Goal: Find specific page/section: Find specific page/section

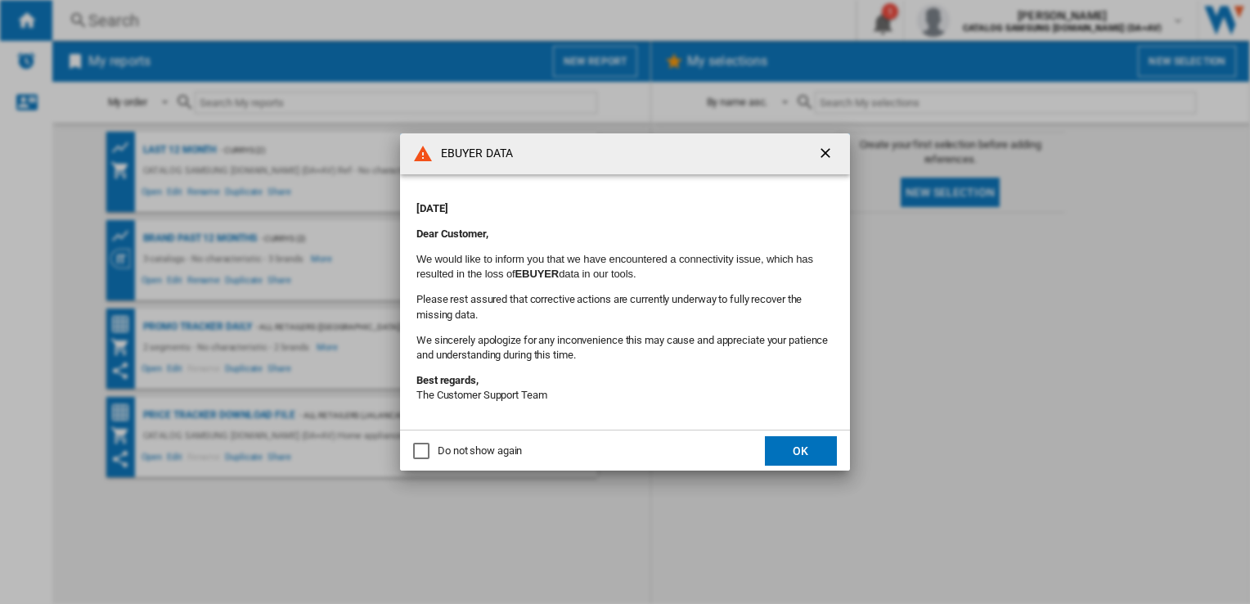
click at [773, 453] on button "OK" at bounding box center [801, 450] width 72 height 29
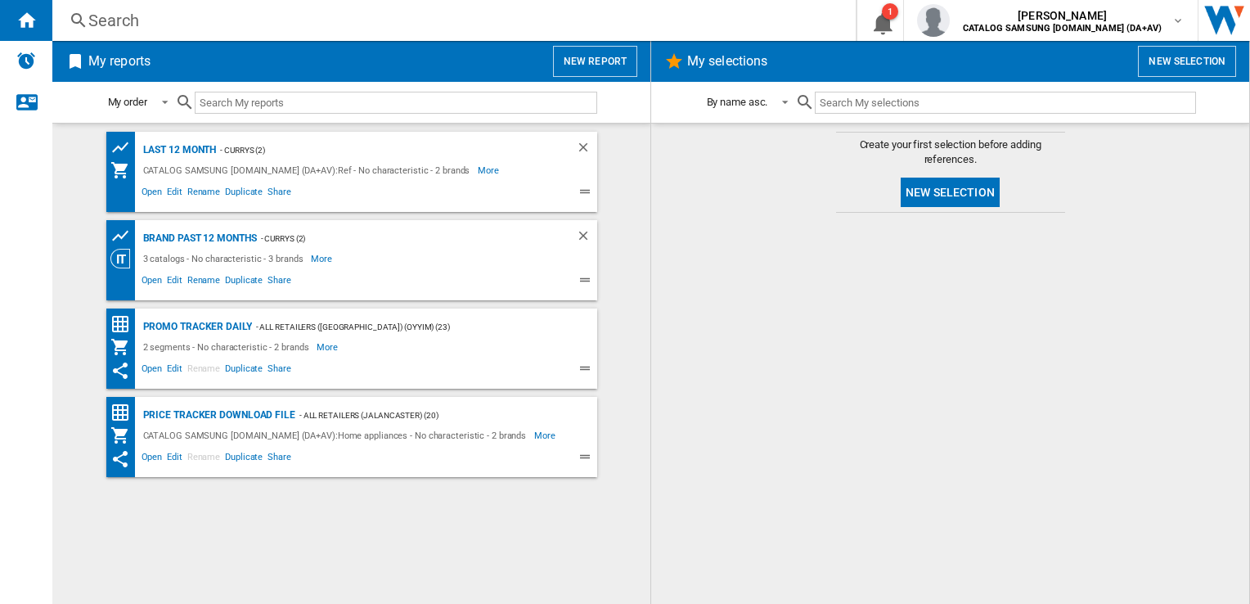
click at [183, 32] on div "Search Search 0 1 [PERSON_NAME] CATALOG SAMSUNG [DOMAIN_NAME] (DA+AV) CATALOG S…" at bounding box center [651, 20] width 1198 height 41
click at [177, 20] on div "Search" at bounding box center [450, 20] width 725 height 23
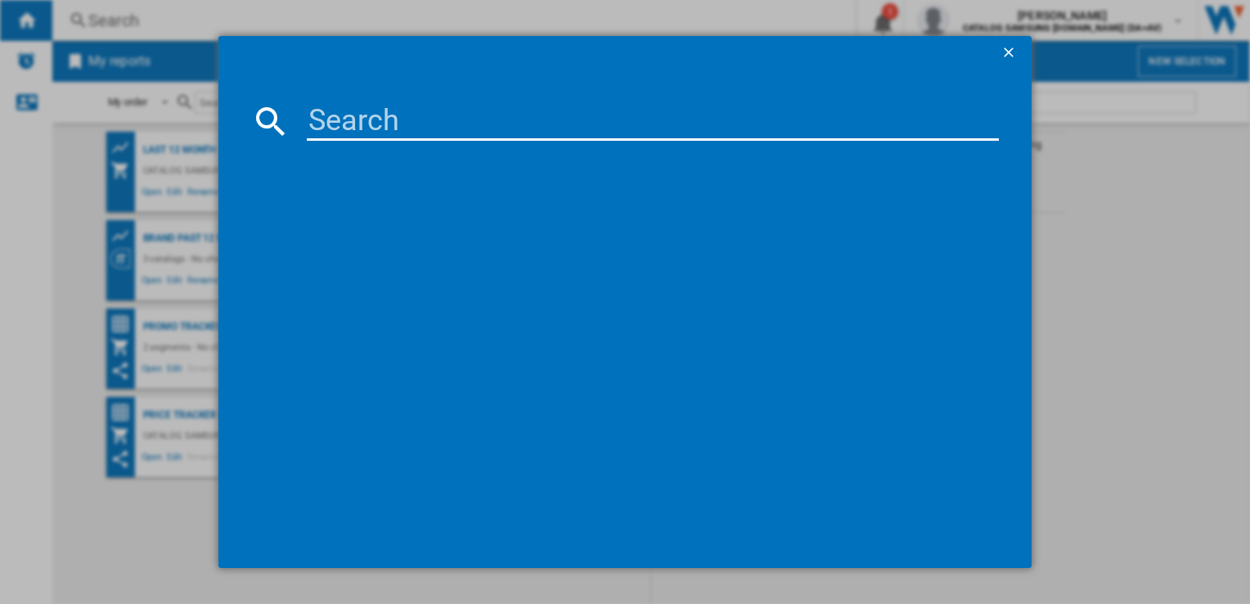
click at [341, 129] on input at bounding box center [652, 120] width 691 height 39
paste input "GBV21L0EPY"
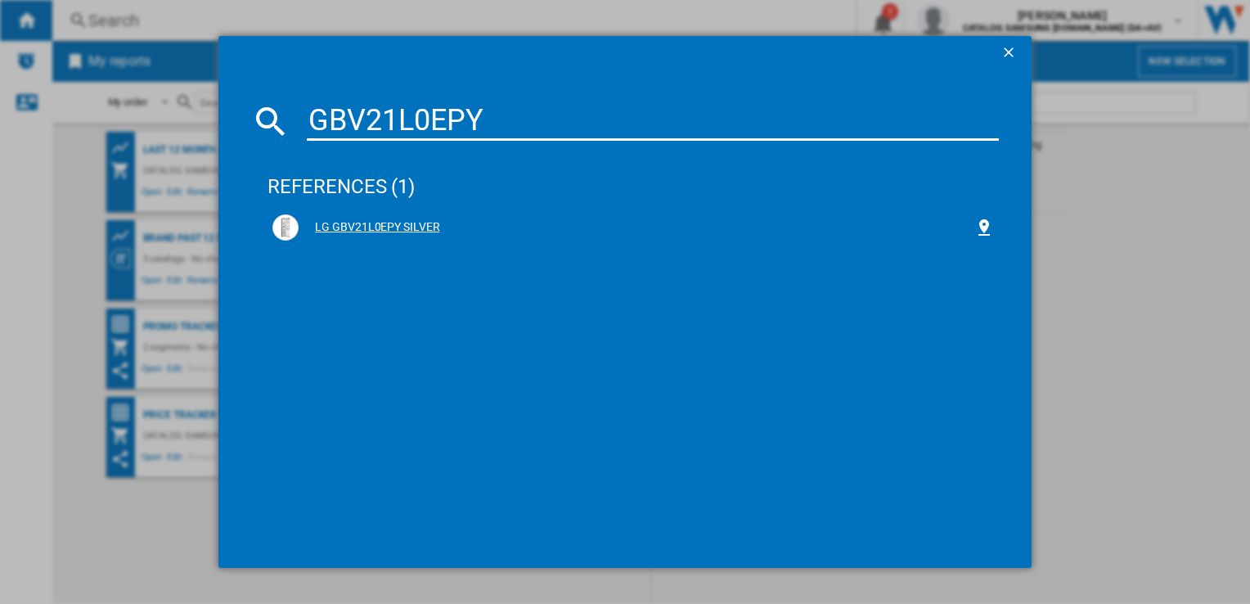
type input "GBV21L0EPY"
click at [363, 224] on div "LG GBV21L0EPY SILVER" at bounding box center [636, 227] width 675 height 16
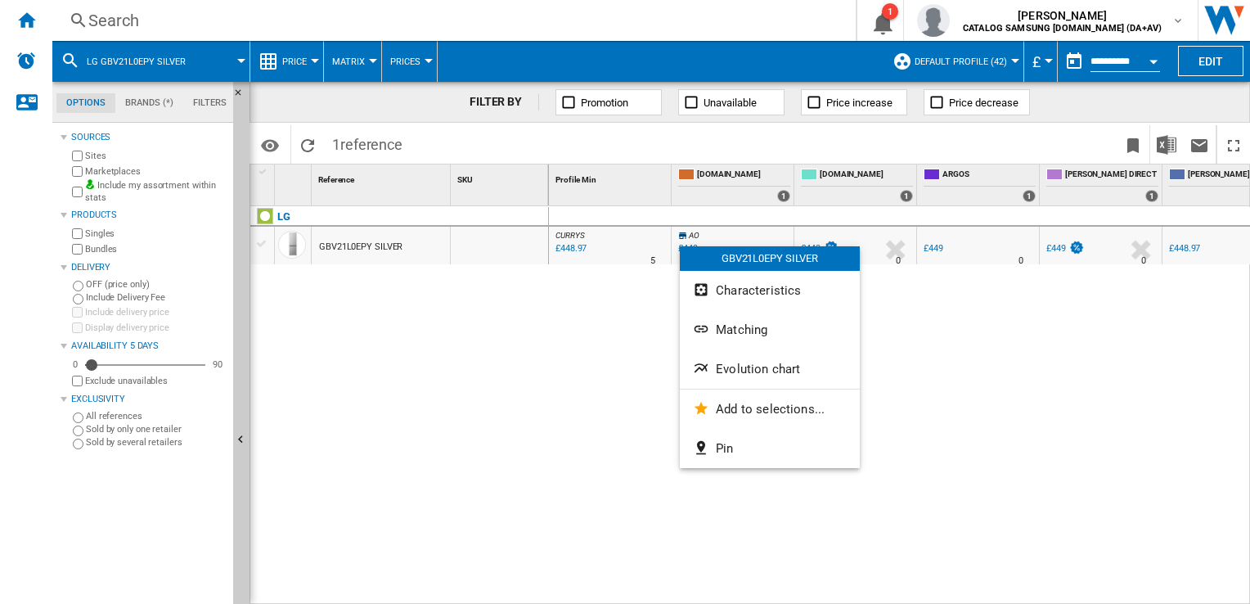
click at [766, 363] on span "Evolution chart" at bounding box center [758, 369] width 84 height 15
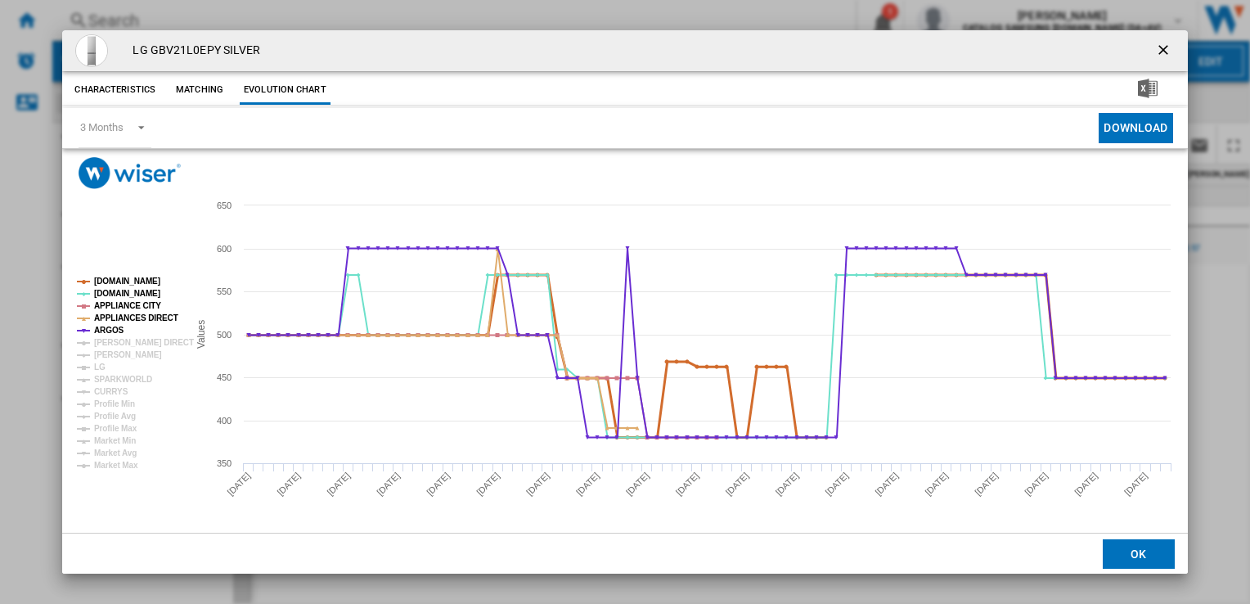
click at [102, 277] on tspan "[DOMAIN_NAME]" at bounding box center [127, 281] width 66 height 9
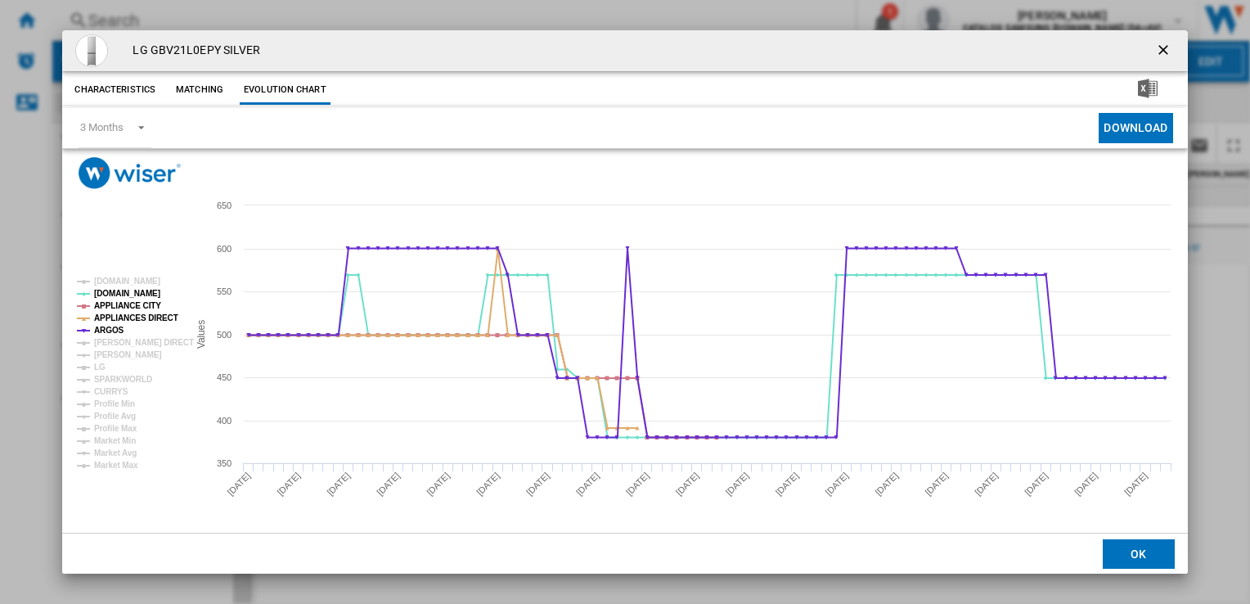
click at [108, 289] on tspan "[DOMAIN_NAME]" at bounding box center [127, 293] width 66 height 9
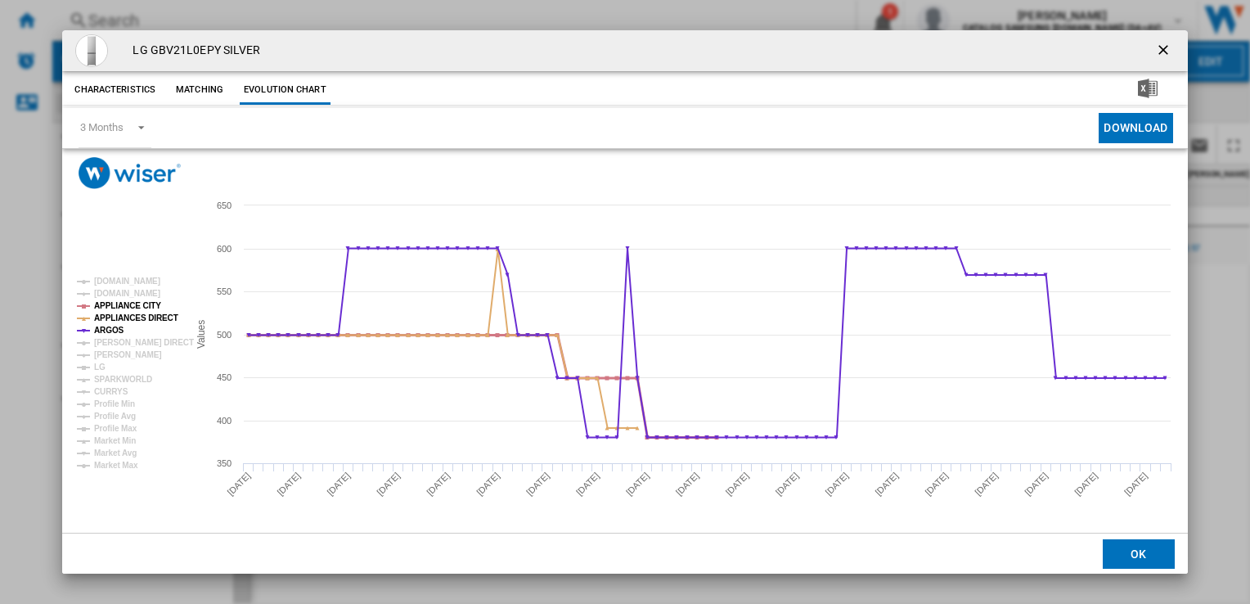
click at [115, 301] on tspan "APPLIANCE CITY" at bounding box center [127, 305] width 67 height 9
click at [117, 310] on tspan "APPLIANCE CITY" at bounding box center [127, 305] width 67 height 9
click at [114, 326] on tspan "ARGOS" at bounding box center [109, 330] width 30 height 9
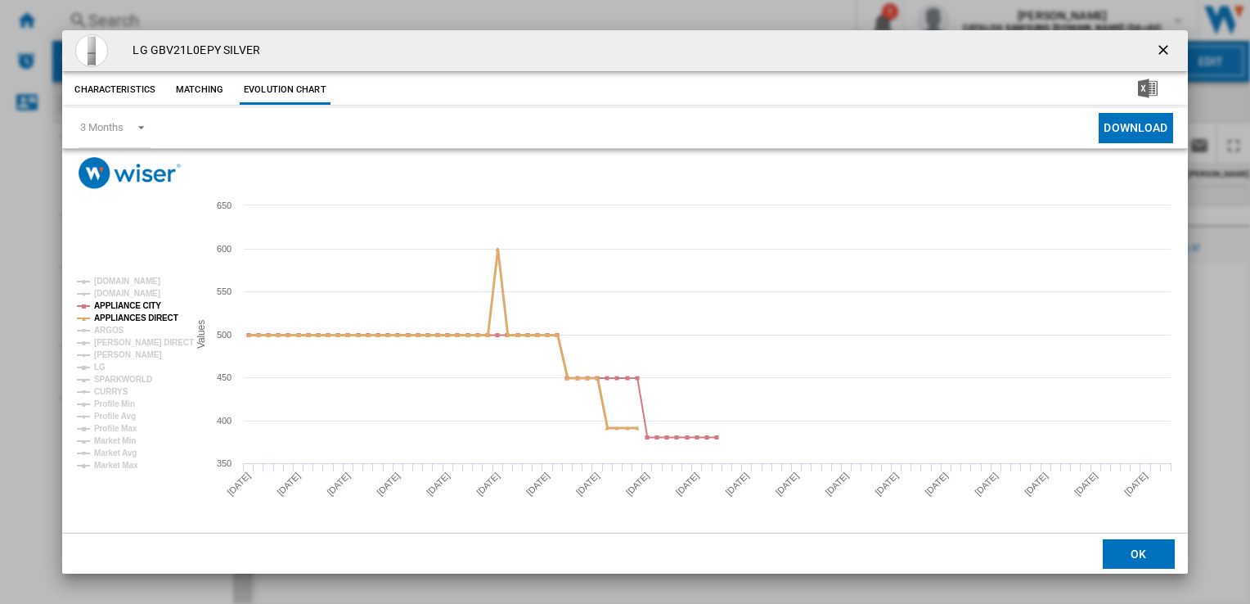
click at [115, 317] on tspan "APPLIANCES DIRECT" at bounding box center [136, 317] width 84 height 9
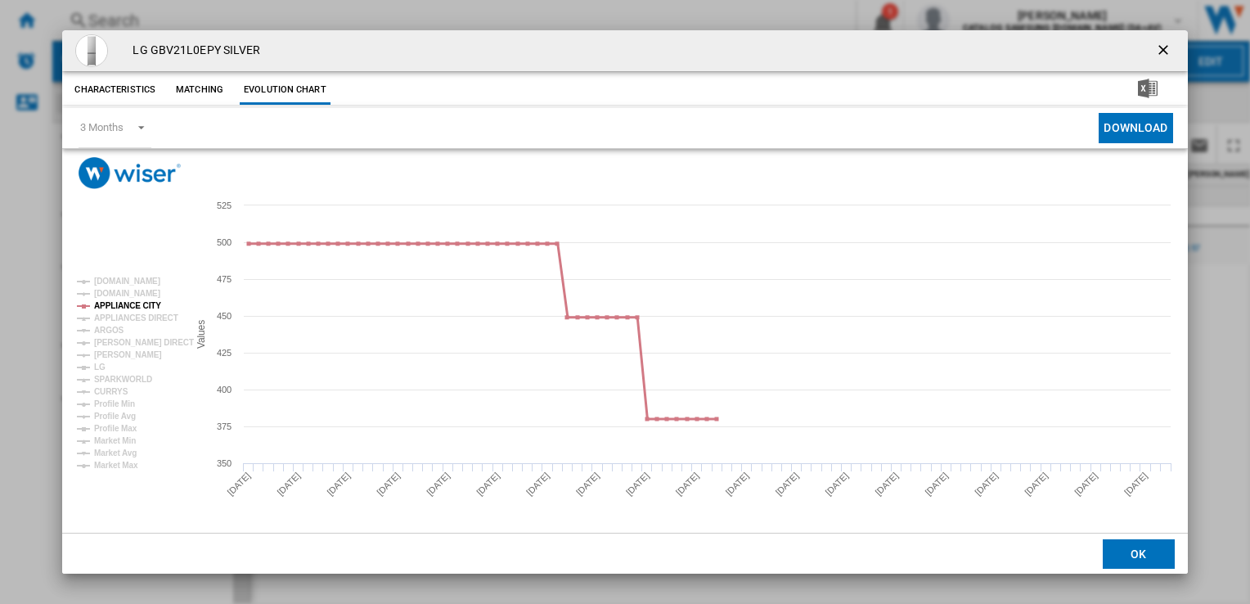
click at [134, 303] on tspan "APPLIANCE CITY" at bounding box center [127, 305] width 67 height 9
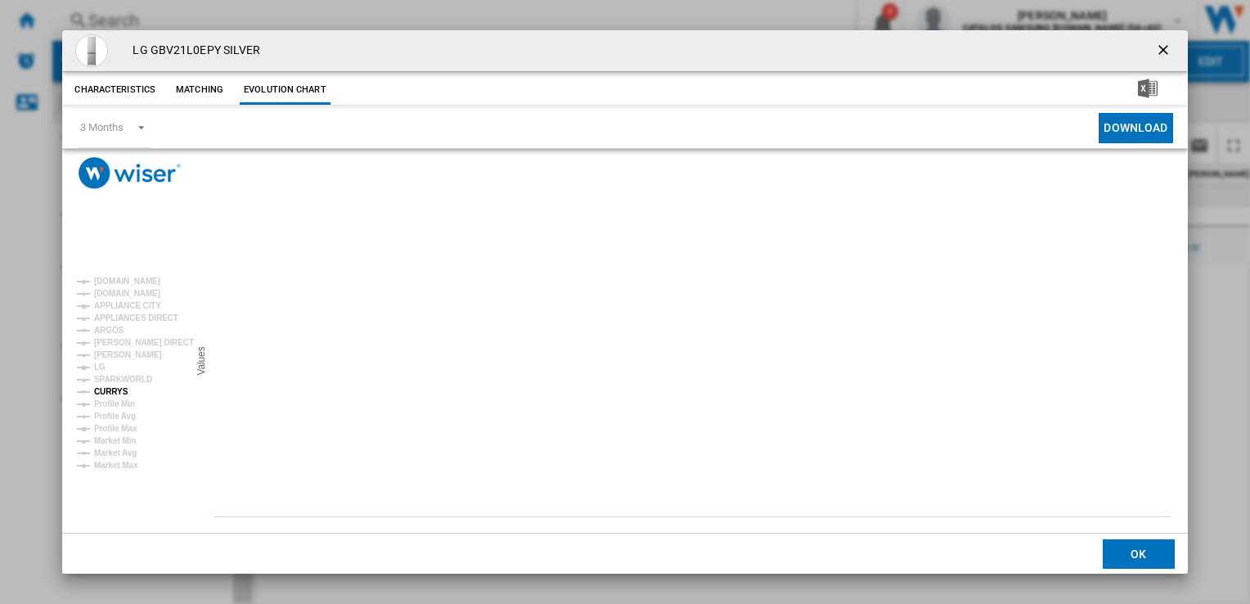
click at [121, 387] on tspan "CURRYS" at bounding box center [111, 391] width 34 height 9
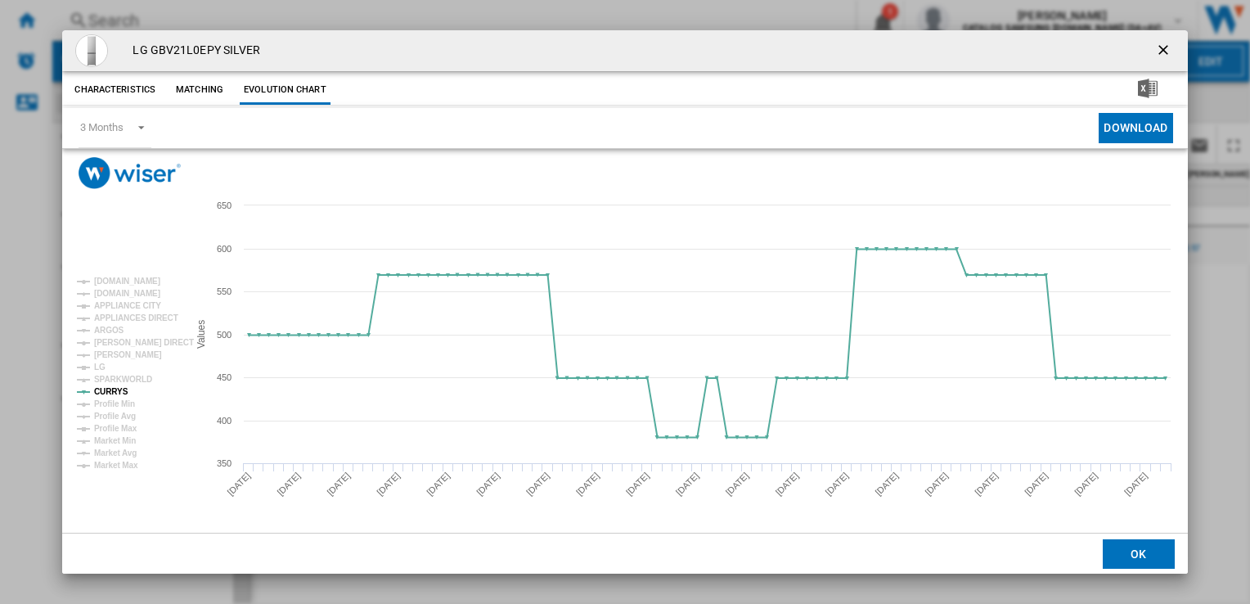
click at [1170, 52] on ng-md-icon "getI18NText('BUTTONS.CLOSE_DIALOG')" at bounding box center [1165, 52] width 20 height 20
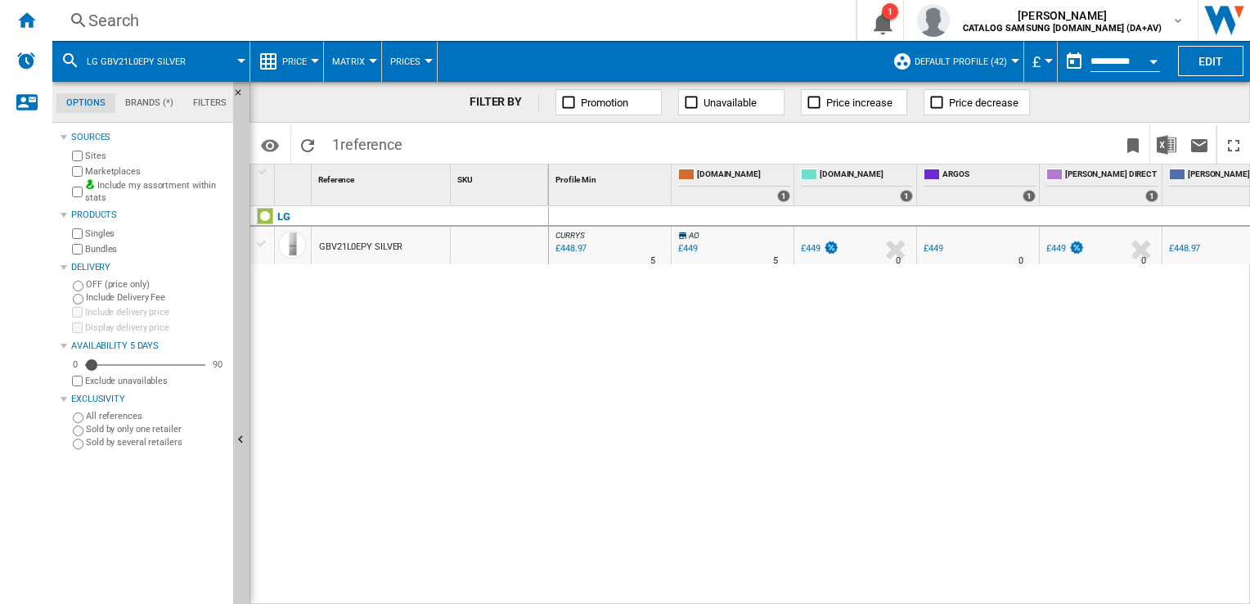
click at [348, 25] on div "Search" at bounding box center [450, 20] width 725 height 23
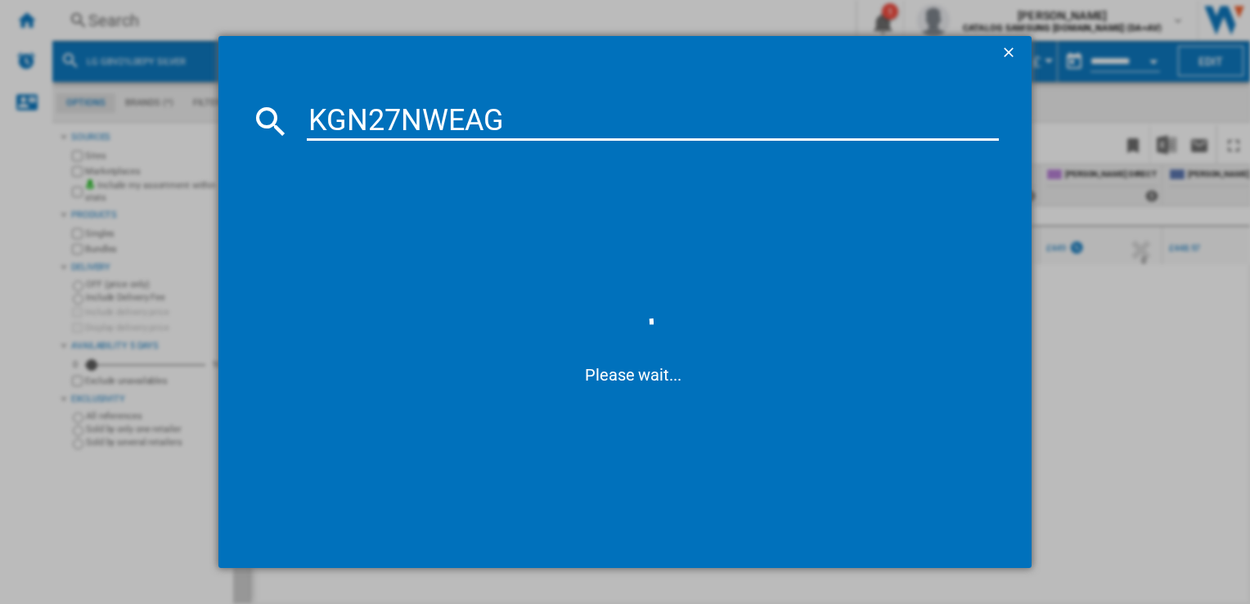
type input "KGN27NWEAG"
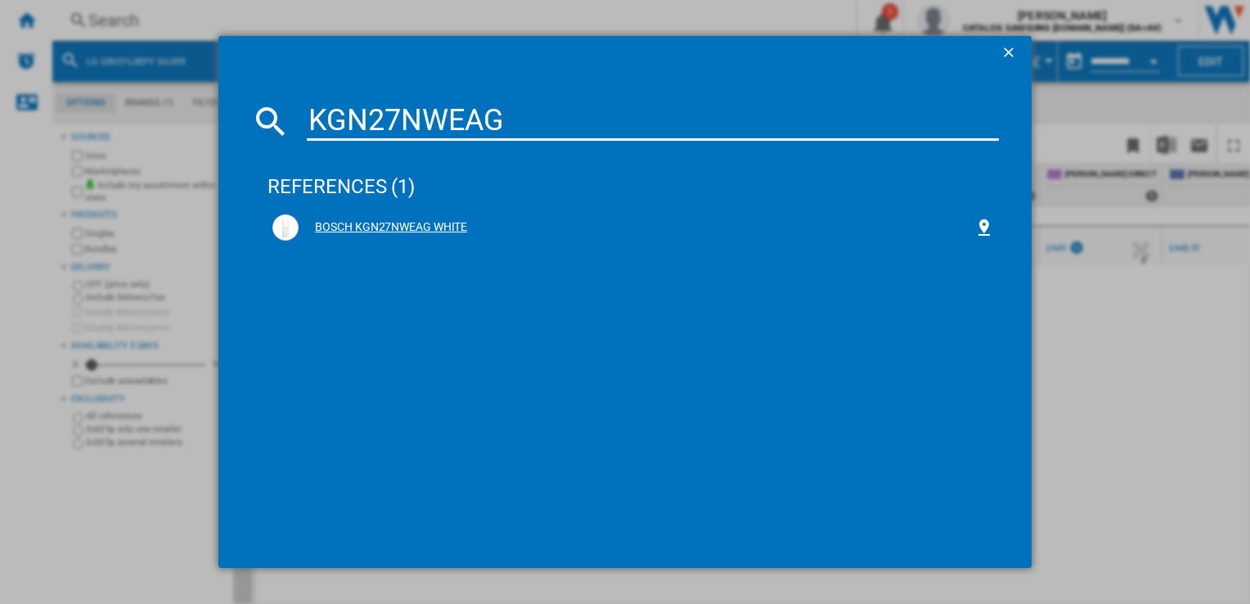
click at [409, 223] on div "BOSCH KGN27NWEAG WHITE" at bounding box center [636, 227] width 675 height 16
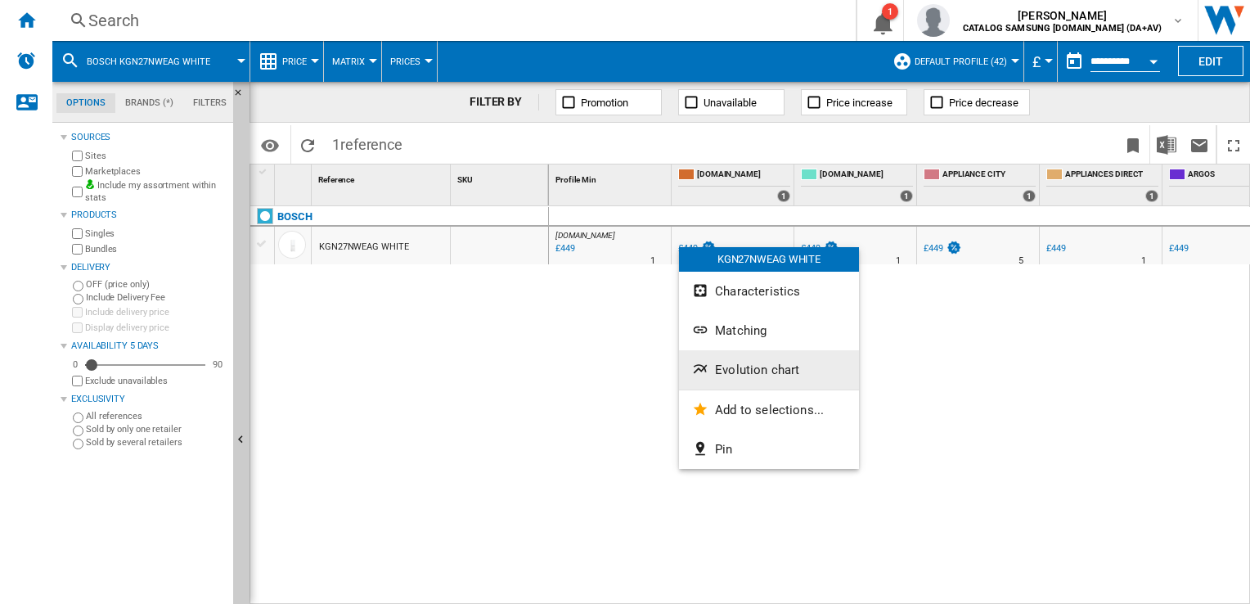
click at [750, 375] on span "Evolution chart" at bounding box center [757, 369] width 84 height 15
